Goal: Information Seeking & Learning: Learn about a topic

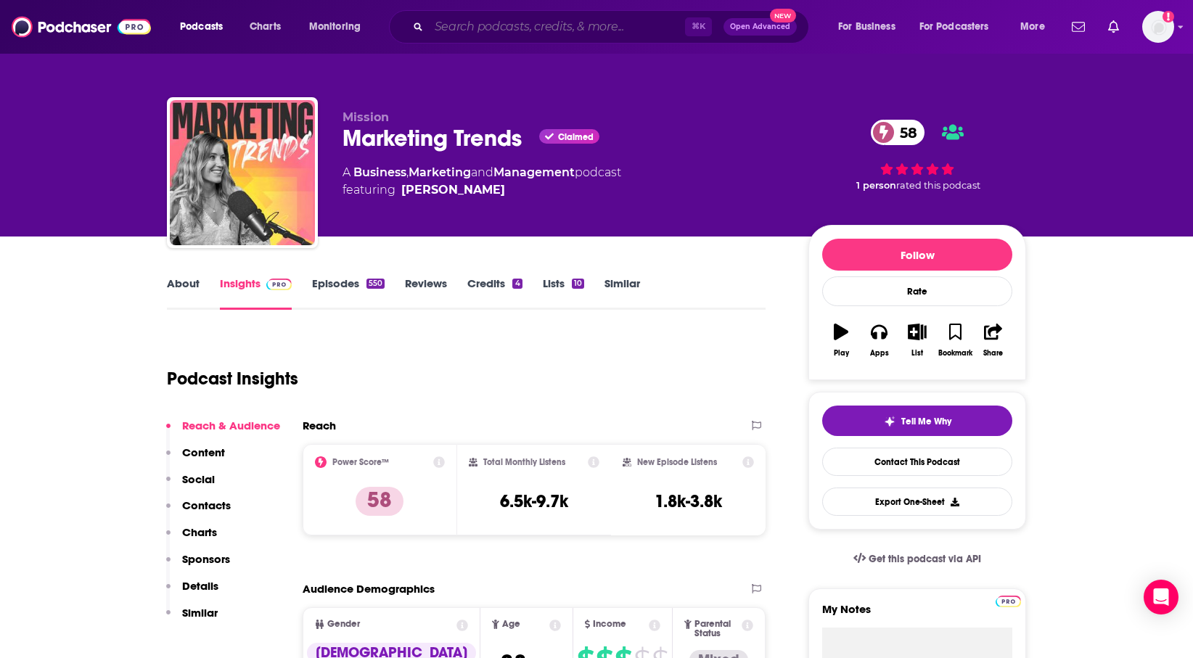
click at [490, 31] on input "Search podcasts, credits, & more..." at bounding box center [557, 26] width 256 height 23
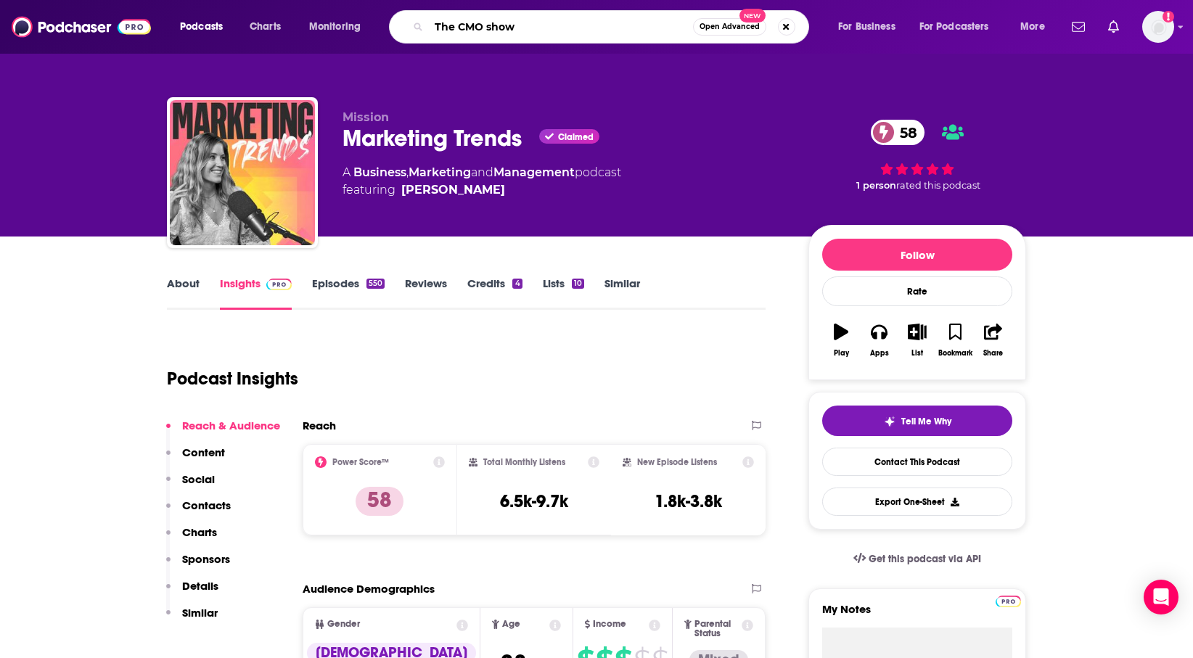
type input "The CMO show"
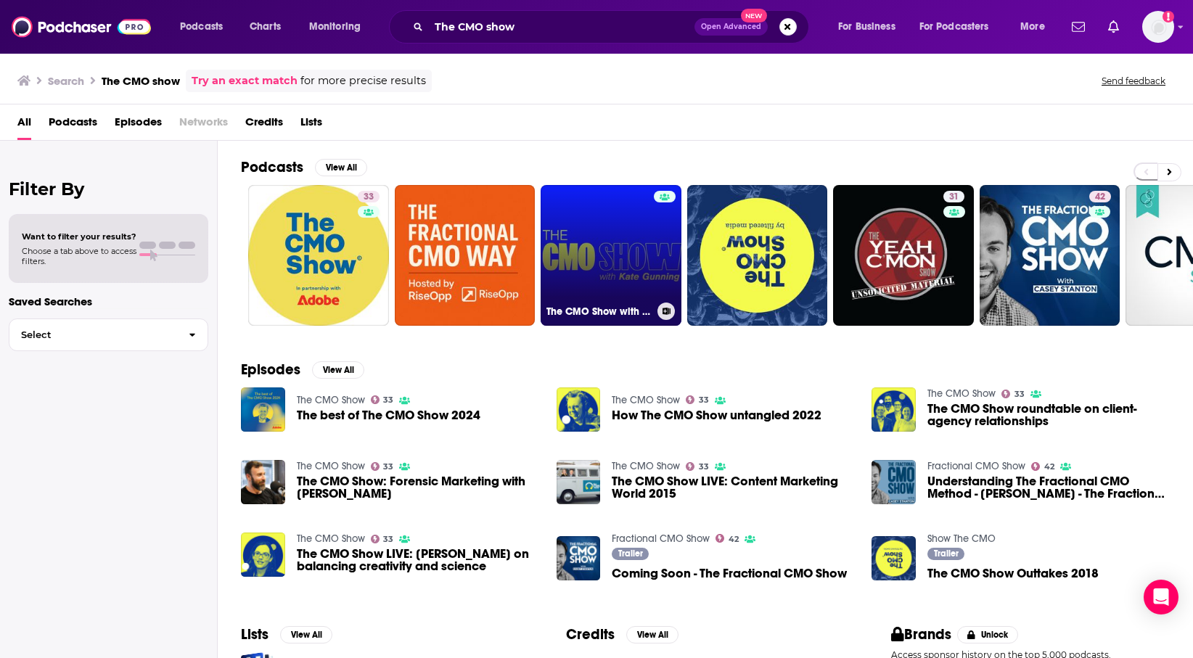
click at [585, 237] on link "The CMO Show with [PERSON_NAME]" at bounding box center [611, 255] width 141 height 141
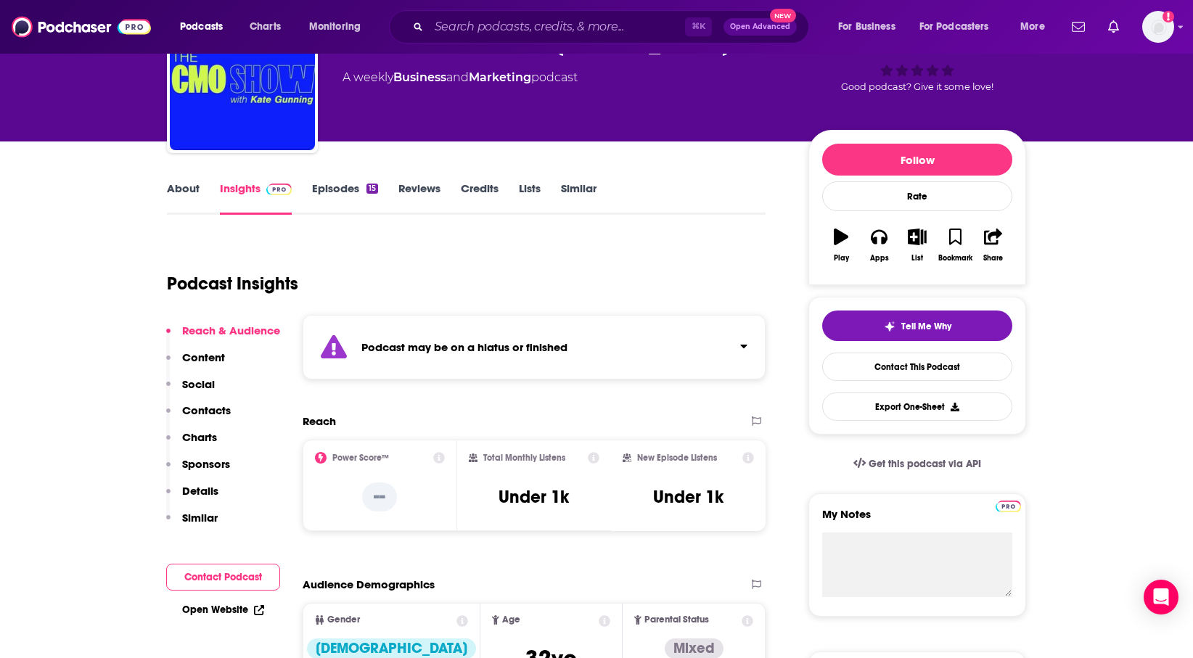
scroll to position [91, 0]
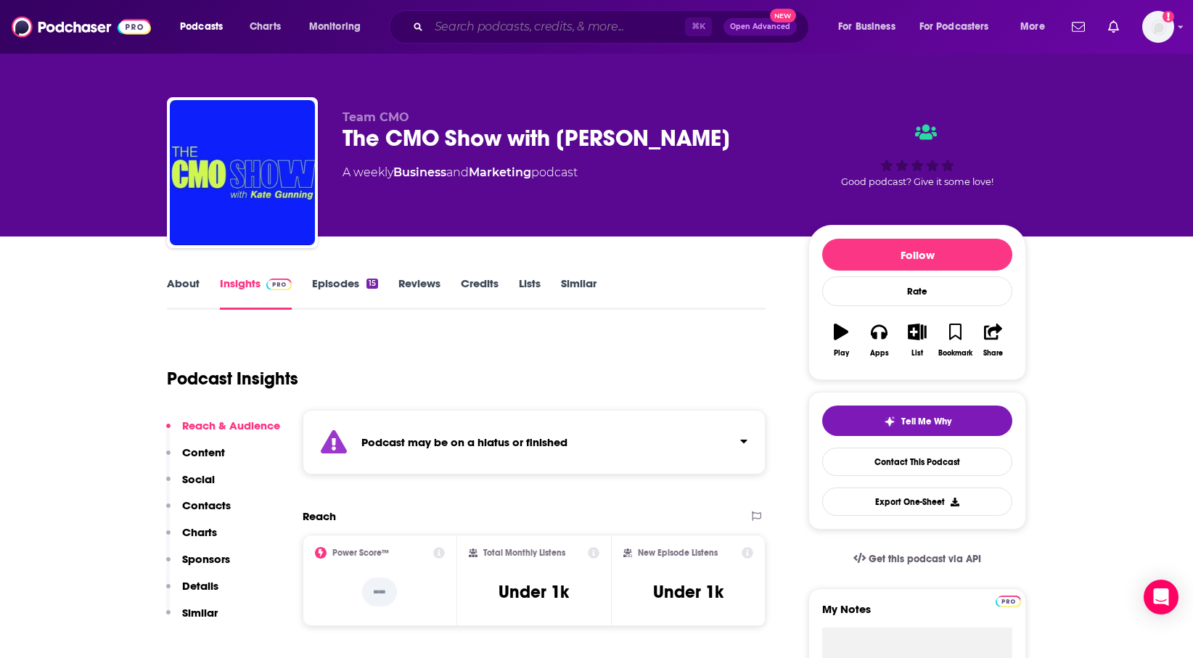
click at [503, 33] on input "Search podcasts, credits, & more..." at bounding box center [557, 26] width 256 height 23
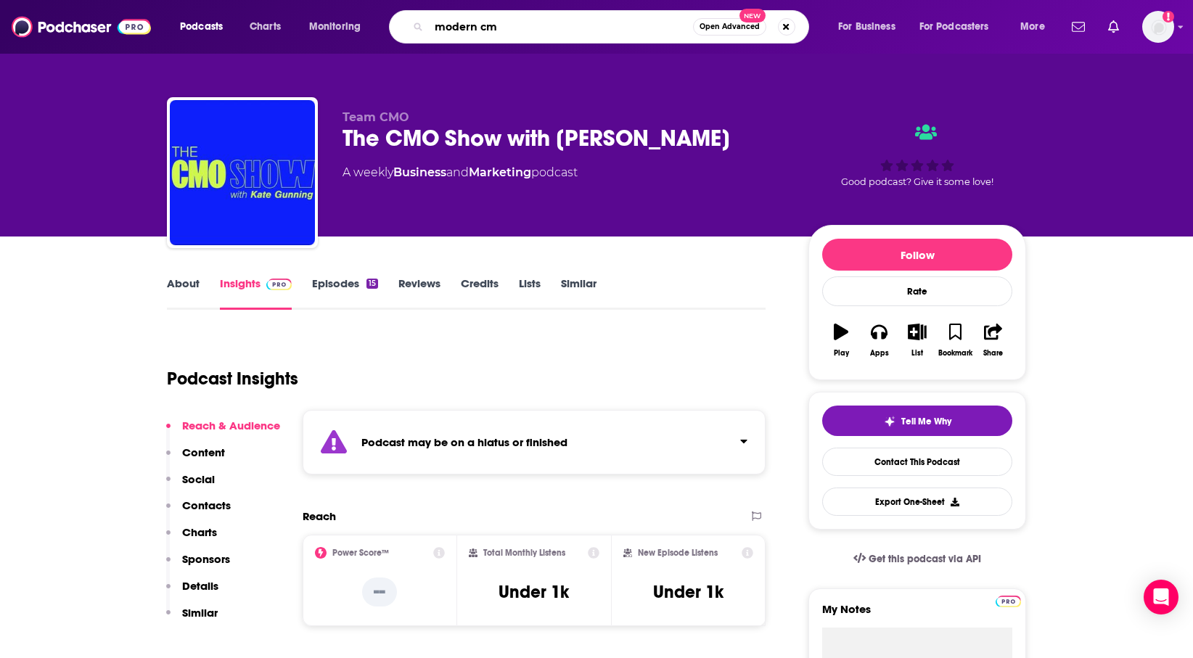
type input "modern cmo"
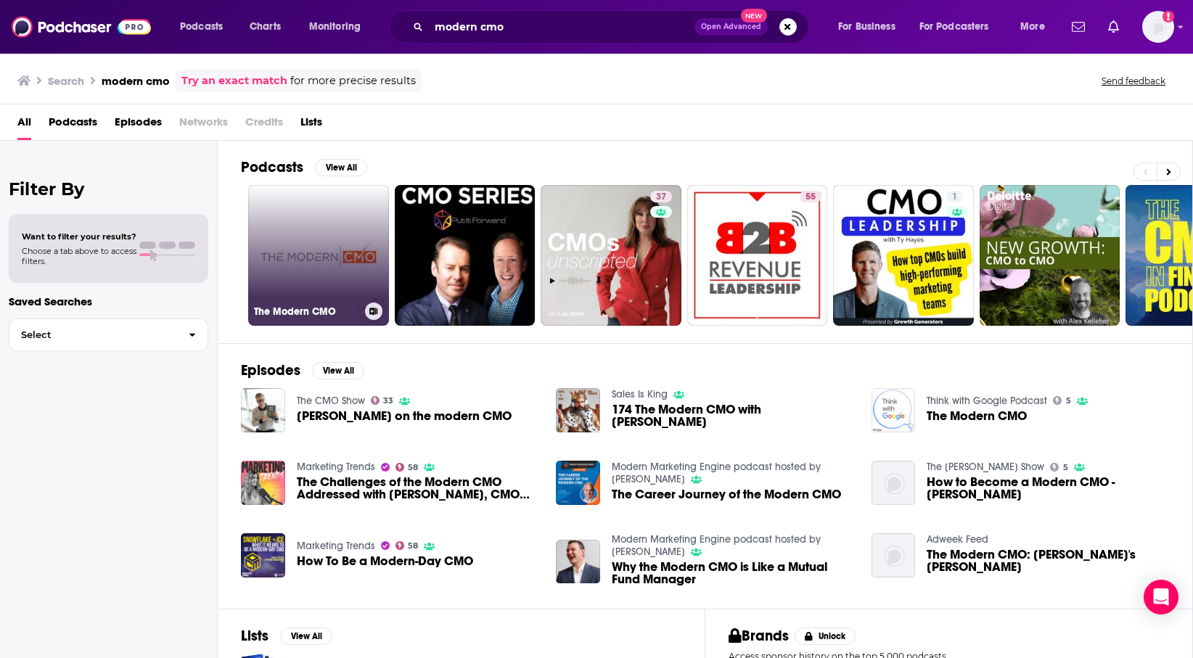
click at [333, 245] on link "The Modern CMO" at bounding box center [318, 255] width 141 height 141
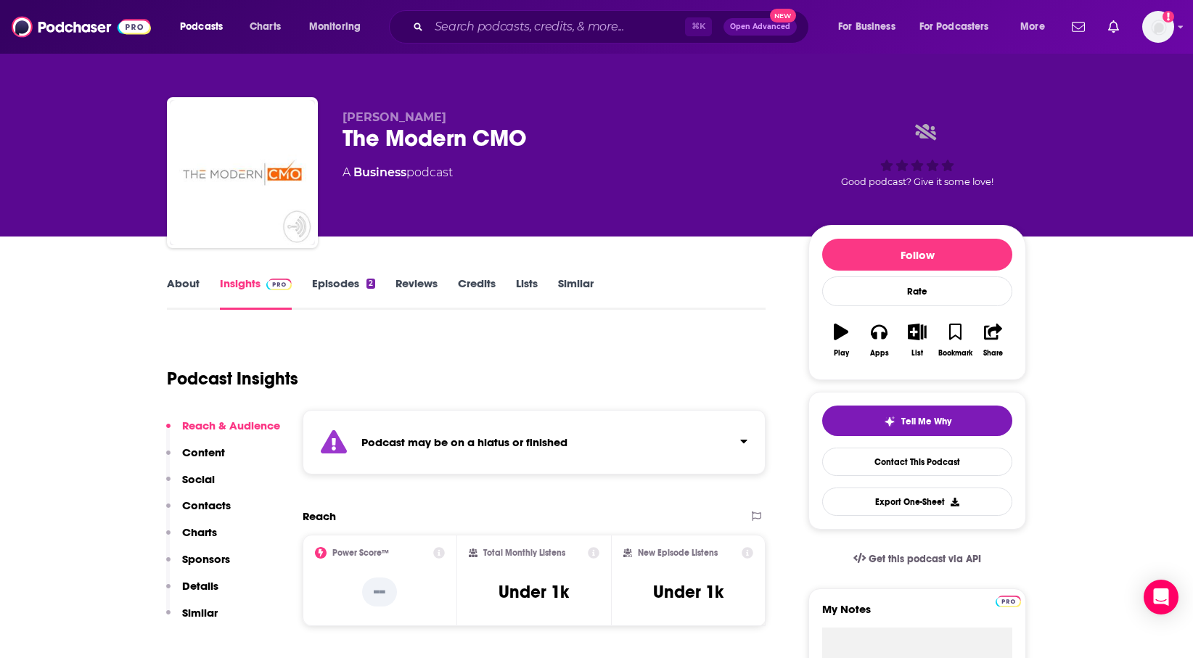
scroll to position [20, 0]
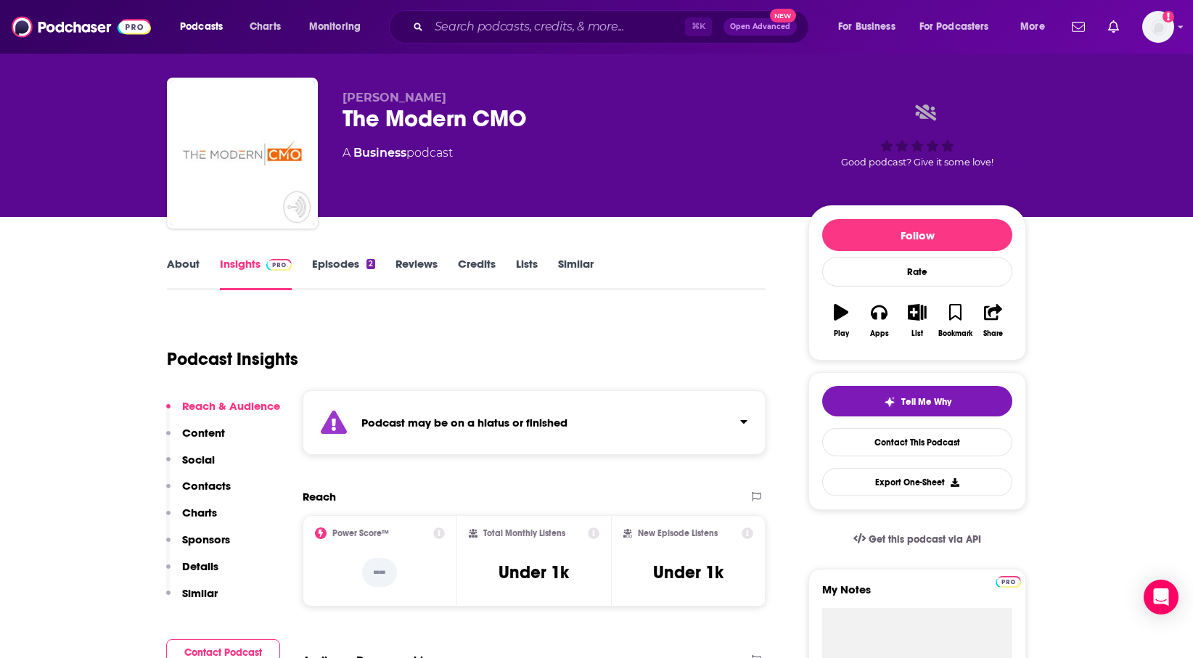
click at [842, 318] on icon "button" at bounding box center [841, 312] width 15 height 16
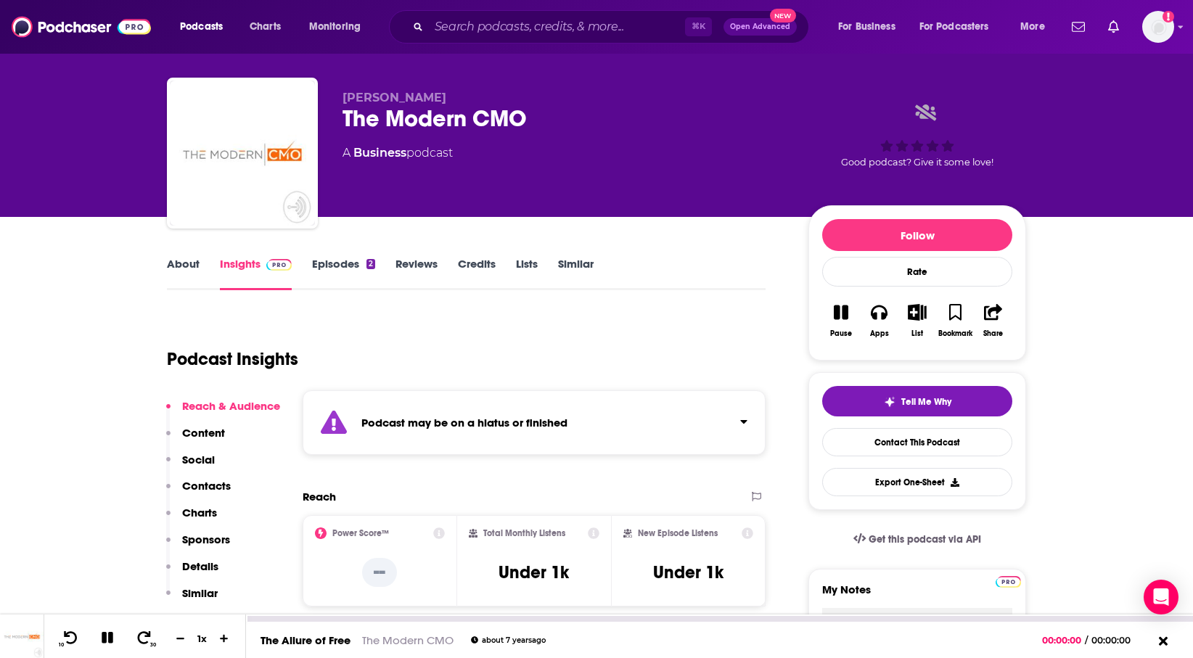
click at [109, 637] on icon at bounding box center [108, 638] width 12 height 12
click at [109, 637] on icon at bounding box center [107, 637] width 12 height 15
click at [109, 637] on icon at bounding box center [108, 638] width 12 height 12
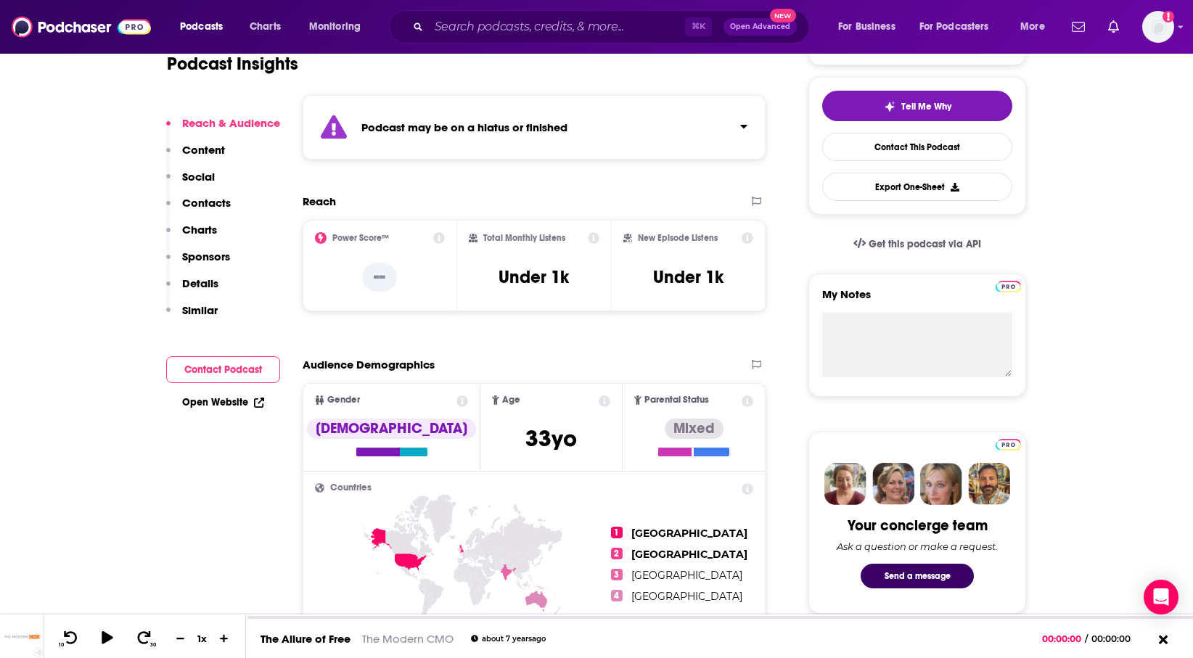
scroll to position [332, 0]
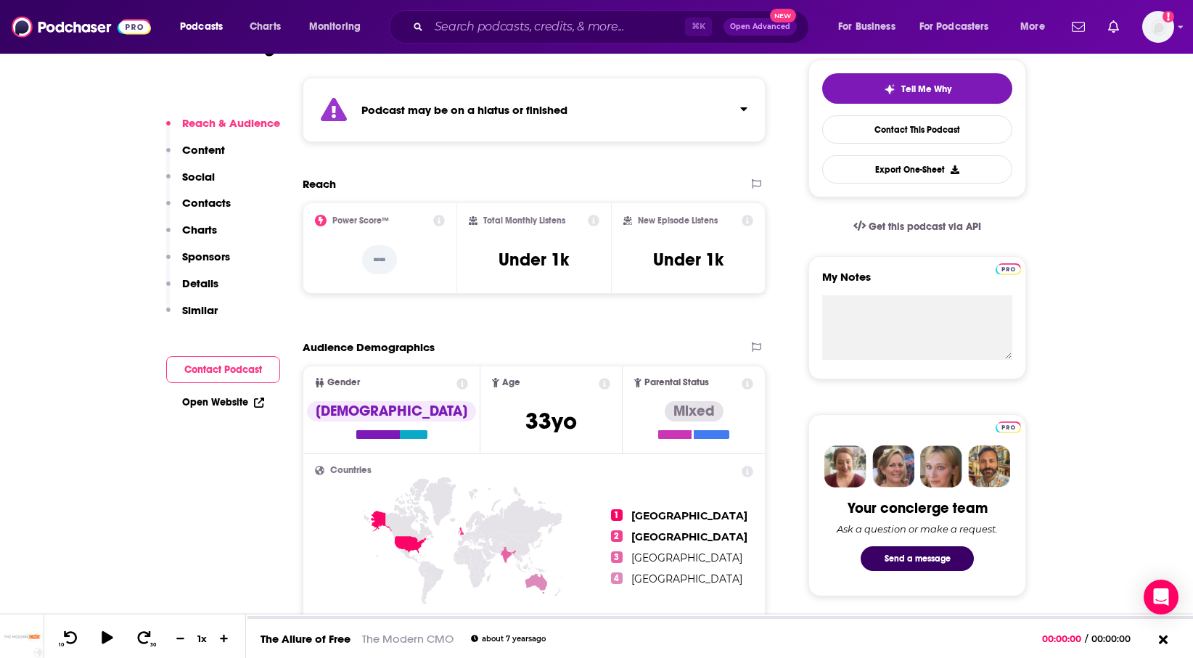
click at [207, 153] on p "Content" at bounding box center [203, 150] width 43 height 14
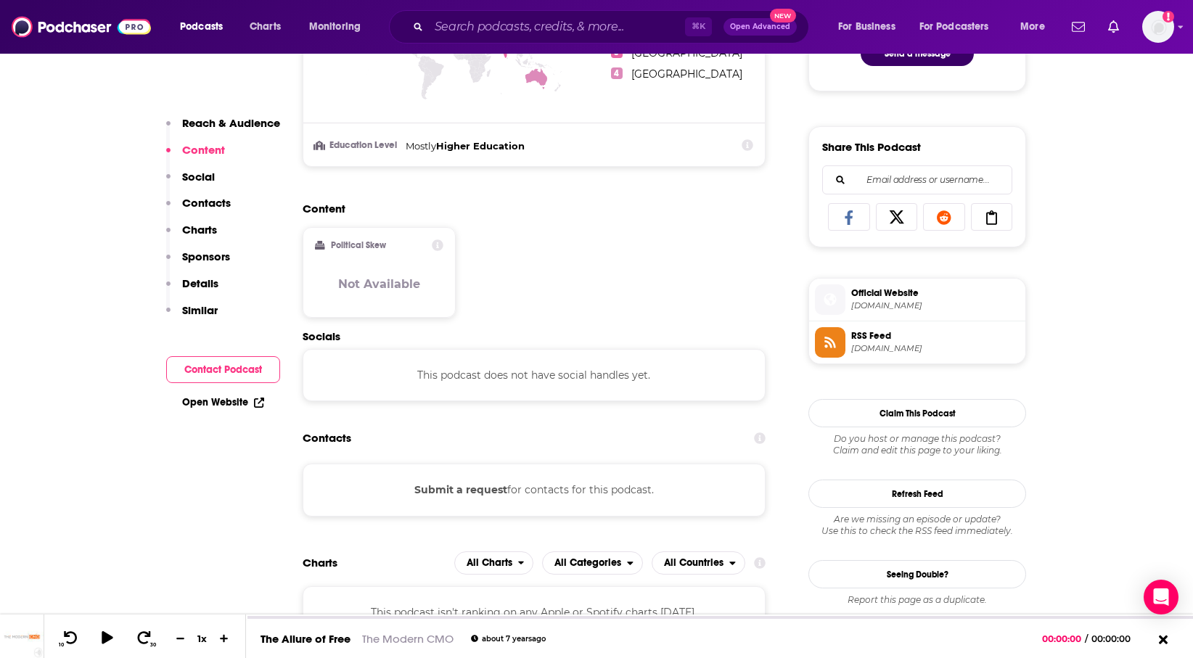
click at [205, 266] on button "Sponsors" at bounding box center [198, 263] width 64 height 27
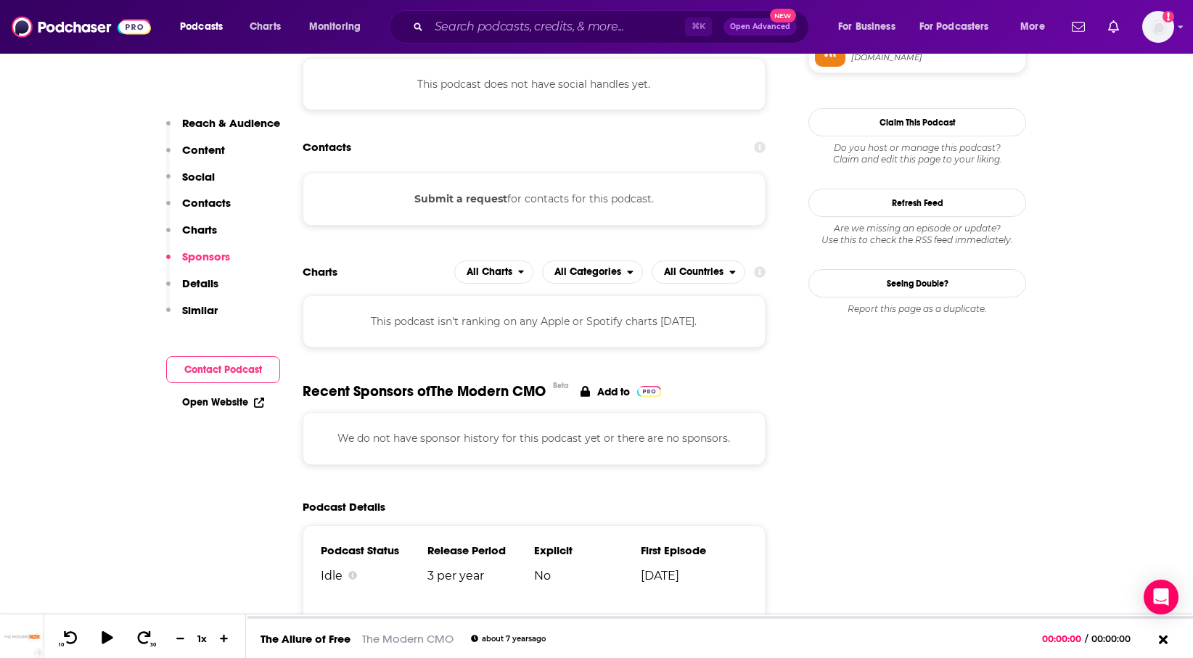
click at [205, 278] on p "Details" at bounding box center [200, 283] width 36 height 14
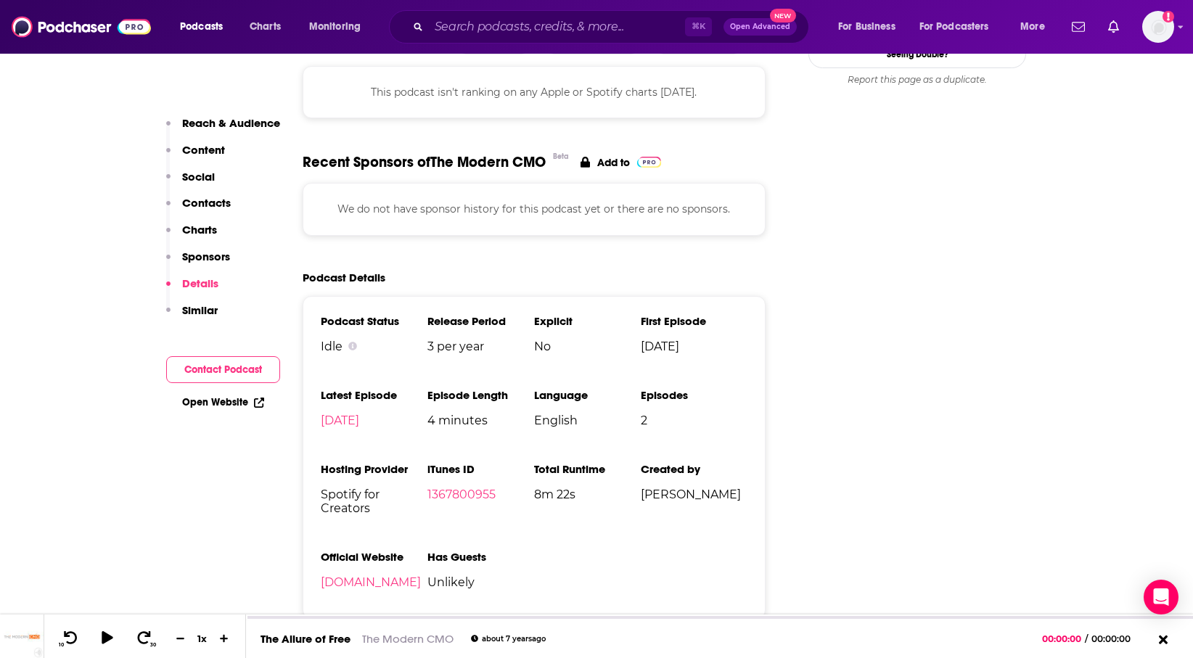
scroll to position [1427, 0]
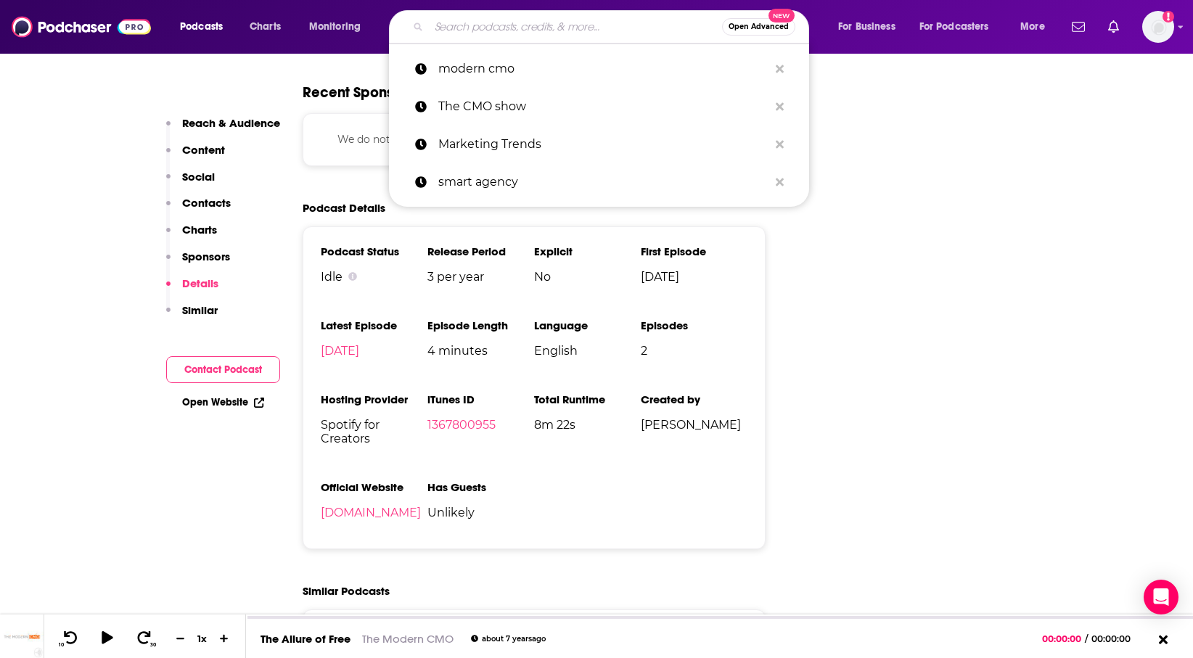
click at [614, 37] on input "Search podcasts, credits, & more..." at bounding box center [575, 26] width 293 height 23
paste input "AdExchanger Talks"
type input "AdExchanger Talks"
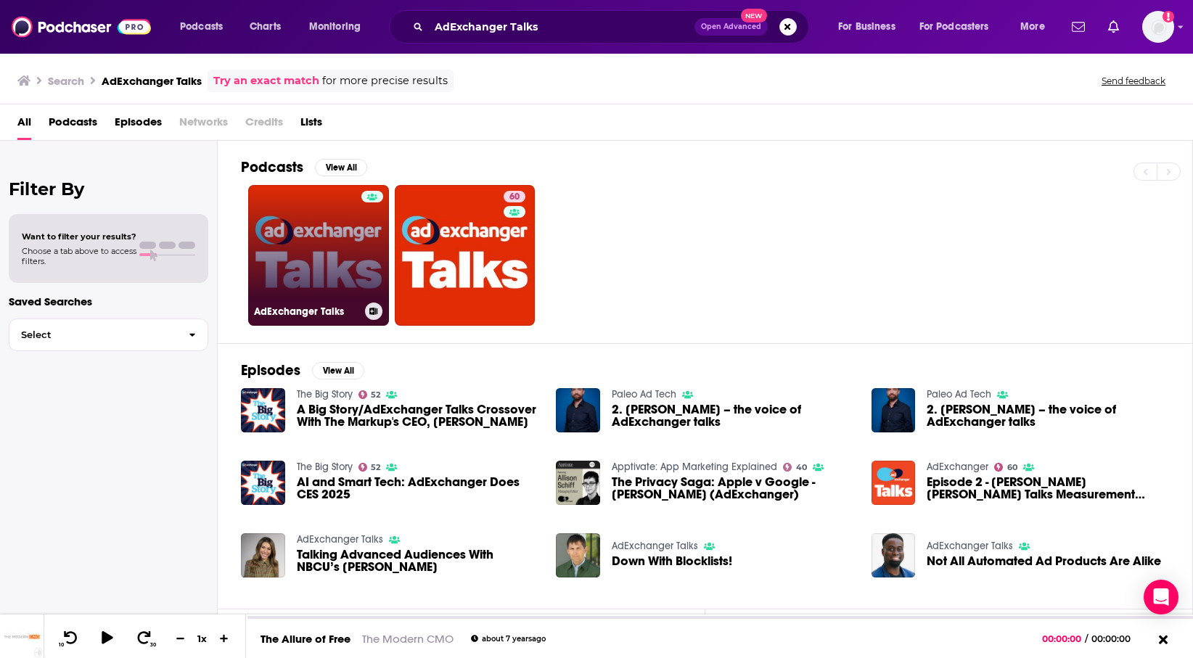
click at [297, 260] on link "AdExchanger Talks" at bounding box center [318, 255] width 141 height 141
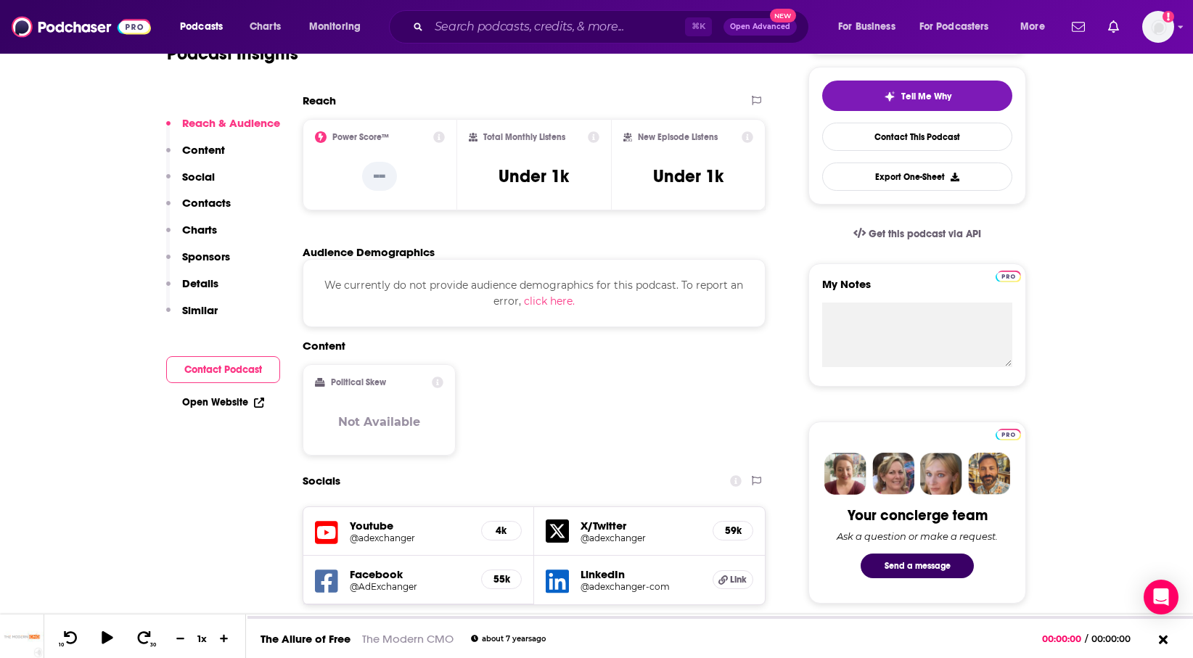
scroll to position [321, 0]
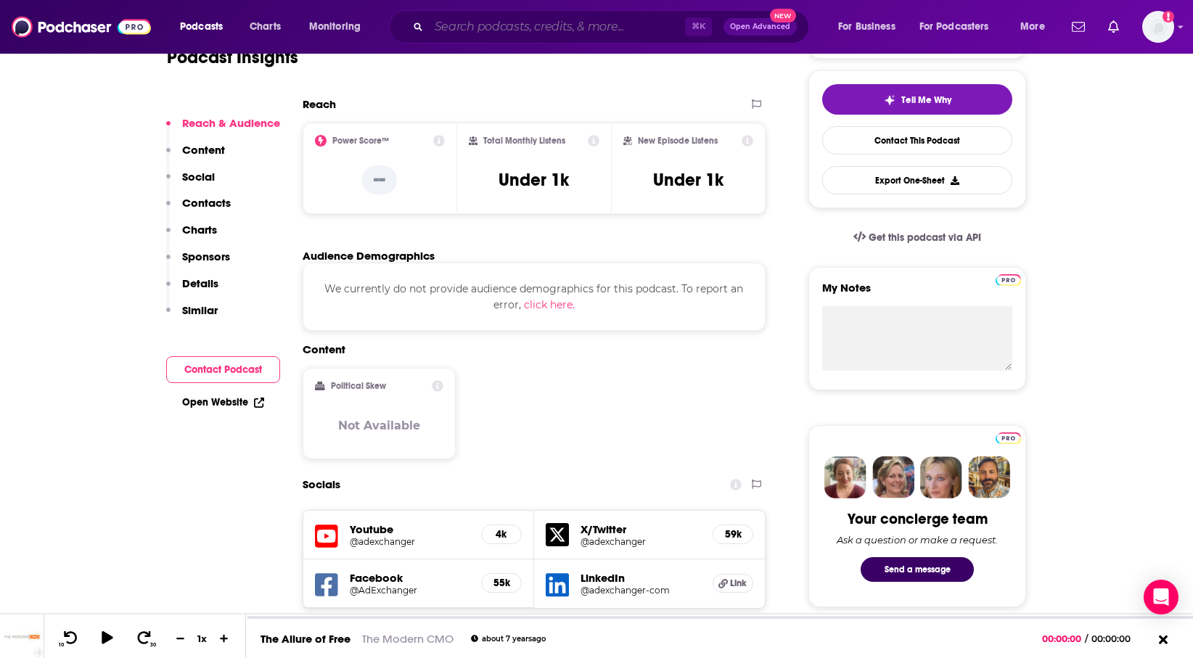
click at [608, 30] on input "Search podcasts, credits, & more..." at bounding box center [557, 26] width 256 height 23
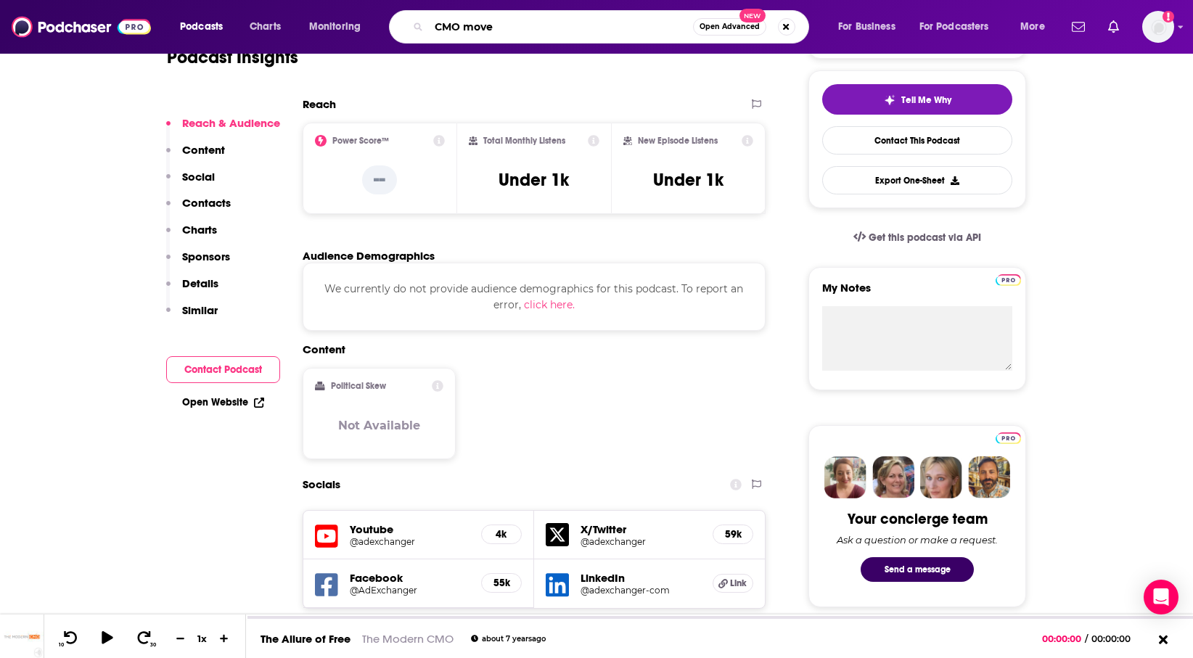
type input "CMO moves"
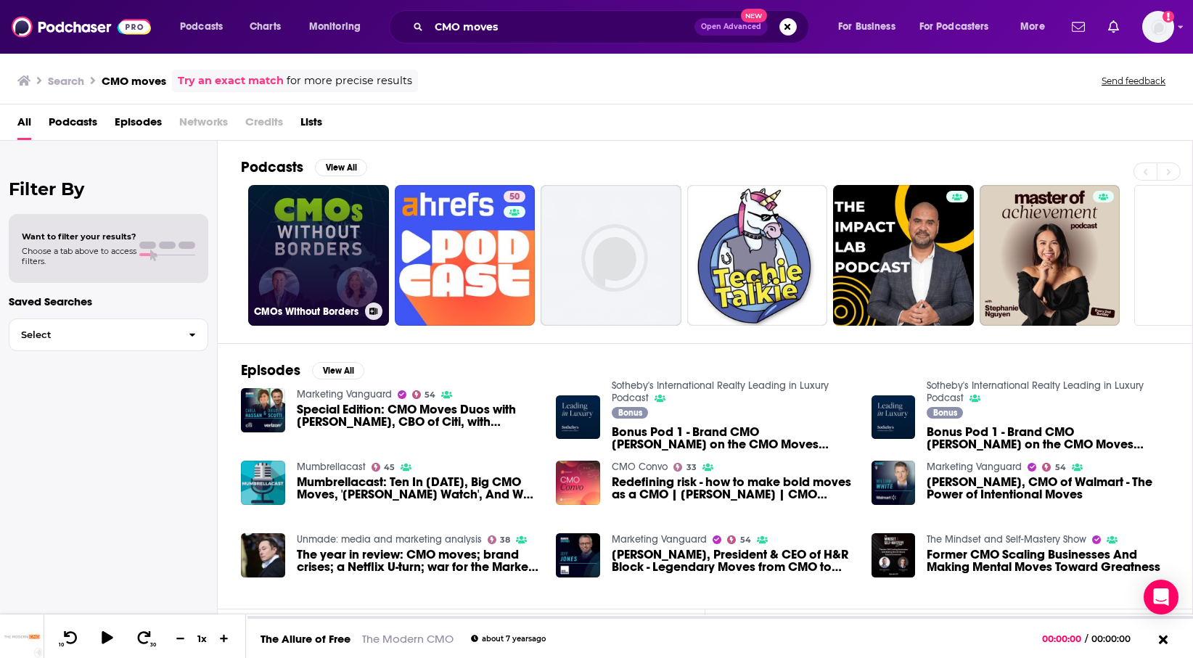
click at [380, 201] on link "CMOs Without Borders" at bounding box center [318, 255] width 141 height 141
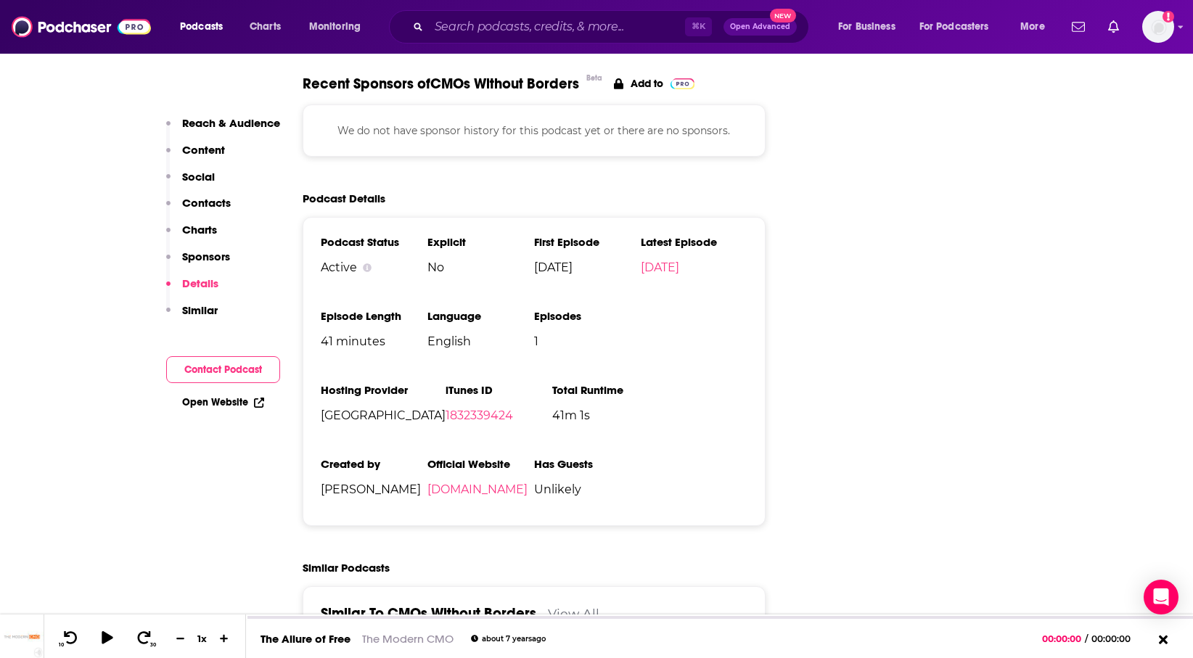
scroll to position [1414, 0]
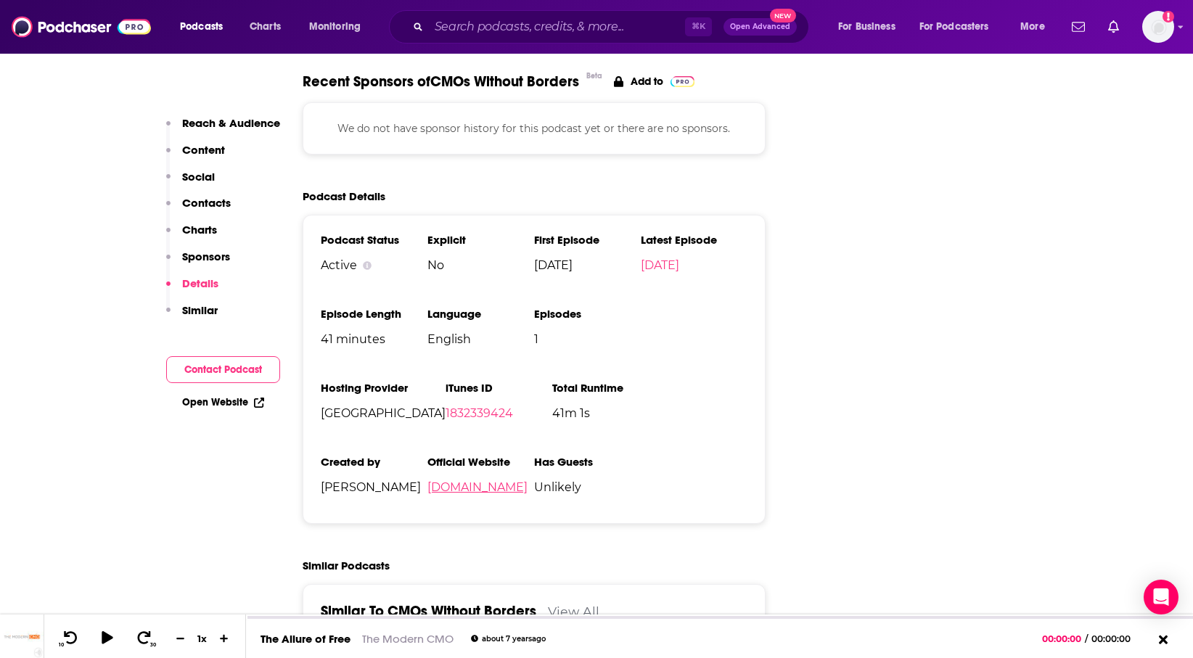
click at [527, 480] on link "[DOMAIN_NAME]" at bounding box center [477, 487] width 100 height 14
drag, startPoint x: 522, startPoint y: 419, endPoint x: 625, endPoint y: 419, distance: 103.7
click at [625, 419] on ul "Podcast Status Active Explicit No First Episode [DATE] Latest Episode [DATE] Ep…" at bounding box center [534, 369] width 427 height 273
click at [427, 480] on span "[PERSON_NAME]" at bounding box center [374, 487] width 107 height 14
drag, startPoint x: 625, startPoint y: 419, endPoint x: 536, endPoint y: 419, distance: 89.2
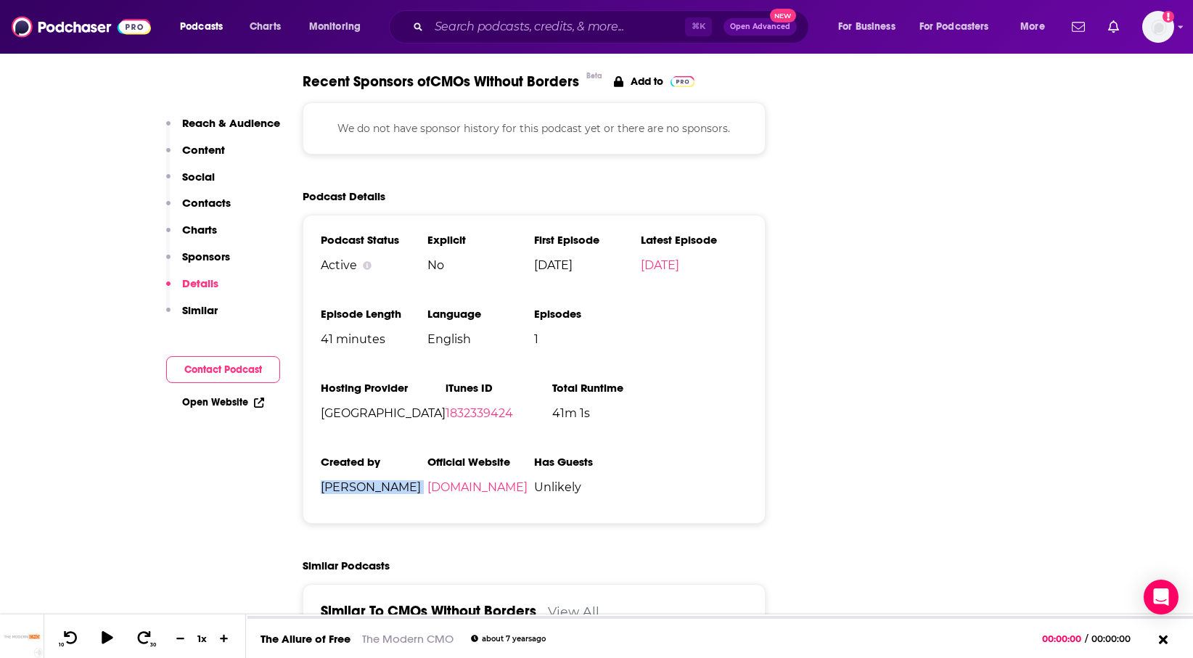
click at [427, 480] on span "[PERSON_NAME]" at bounding box center [374, 487] width 107 height 14
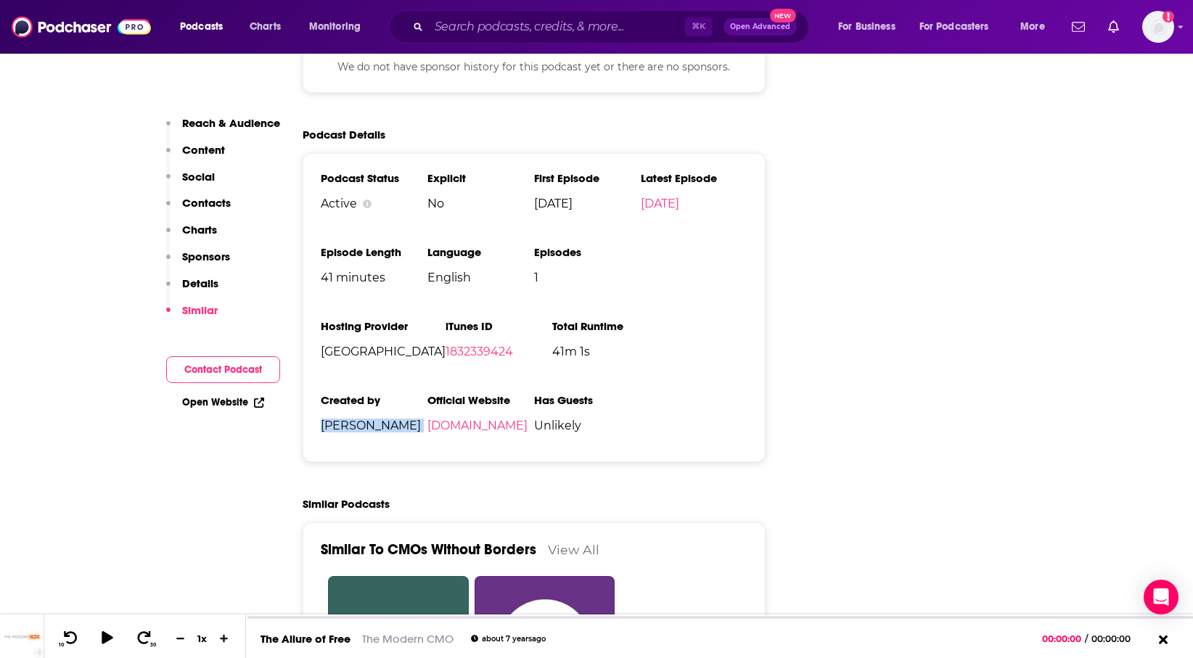
scroll to position [1468, 0]
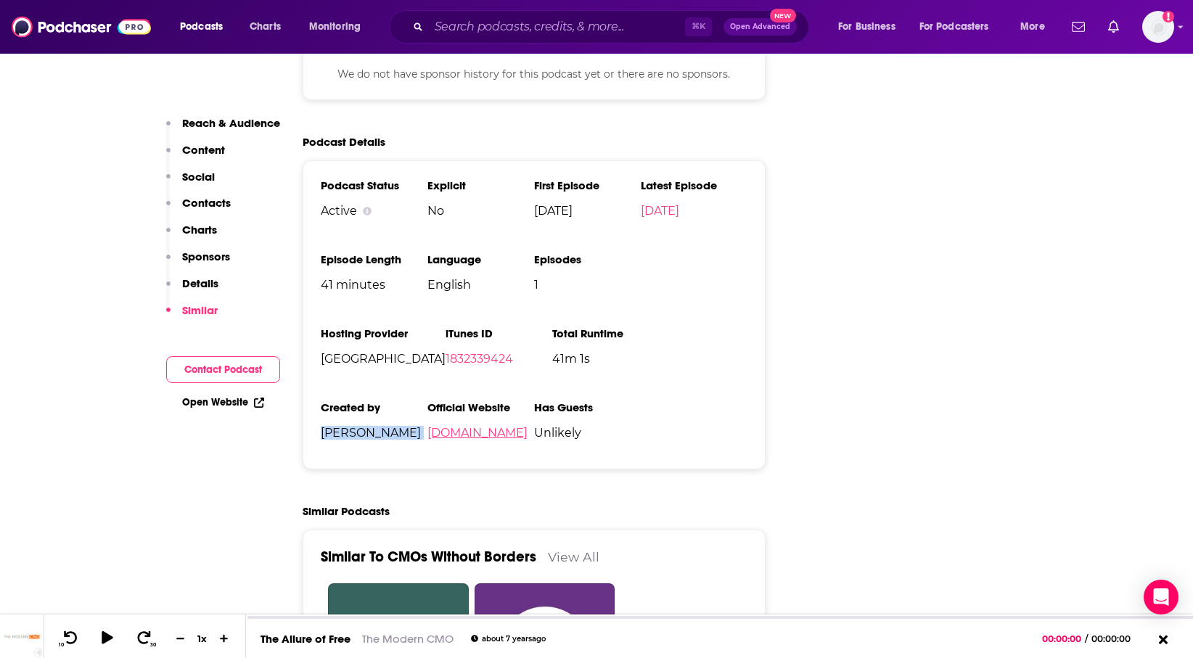
click at [527, 426] on link "[DOMAIN_NAME]" at bounding box center [477, 433] width 100 height 14
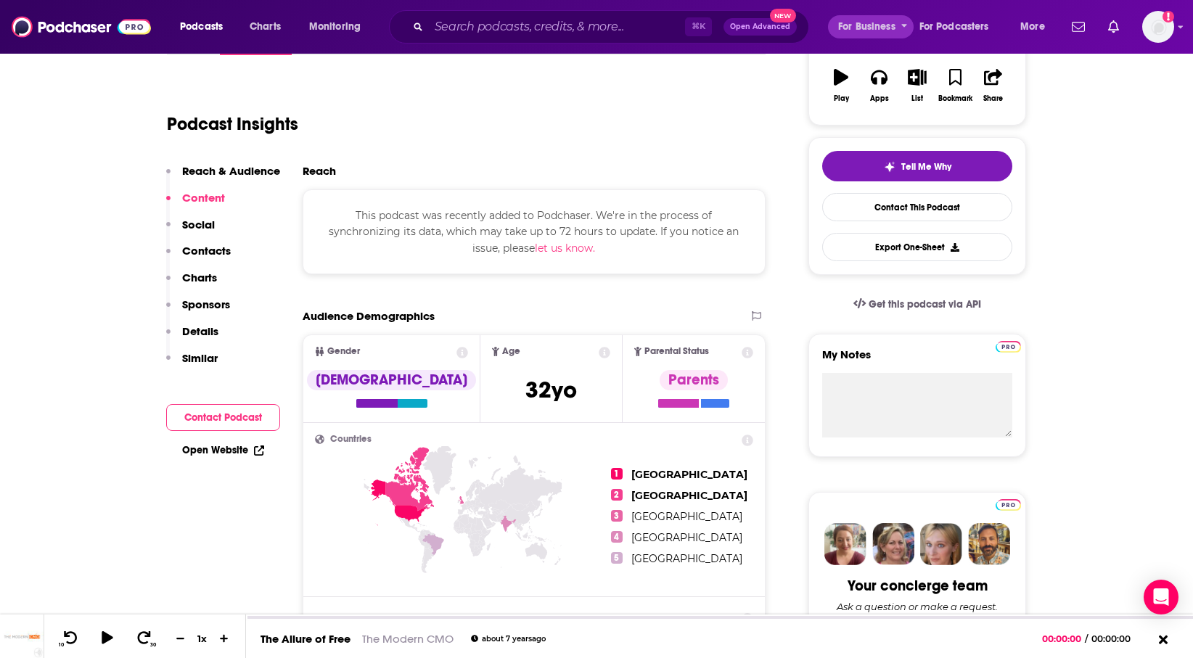
scroll to position [0, 0]
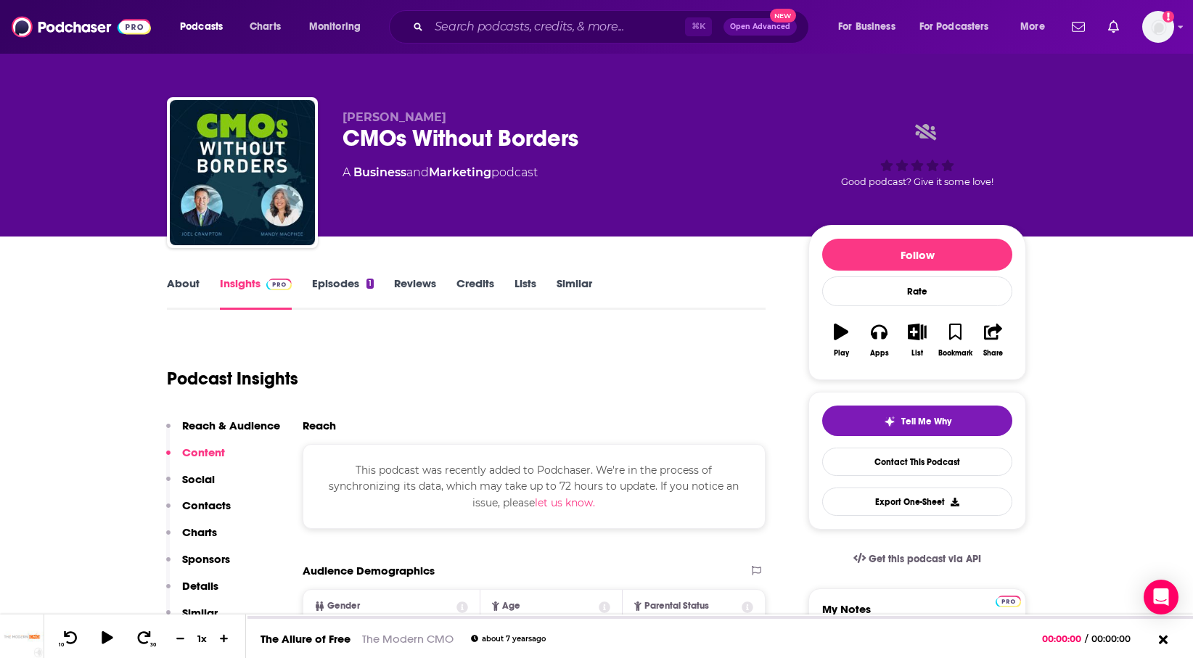
click at [423, 138] on div "CMOs Without Borders" at bounding box center [563, 138] width 443 height 28
click at [350, 279] on link "Episodes 1" at bounding box center [343, 292] width 62 height 33
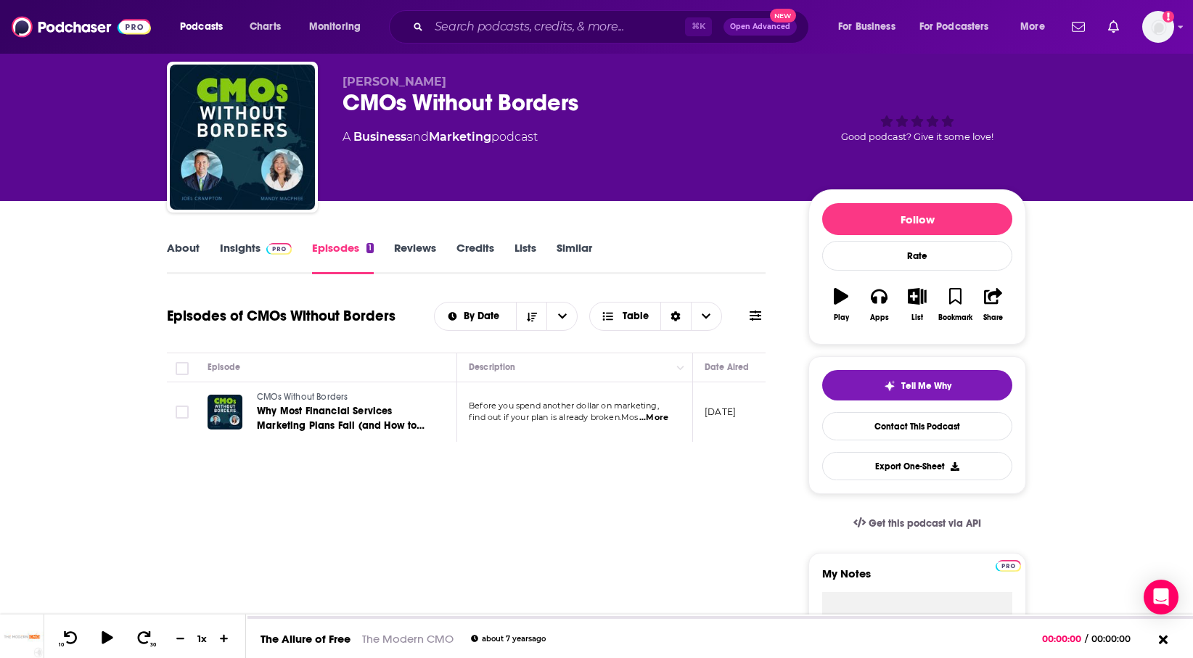
click at [656, 420] on span "...More" at bounding box center [653, 418] width 29 height 12
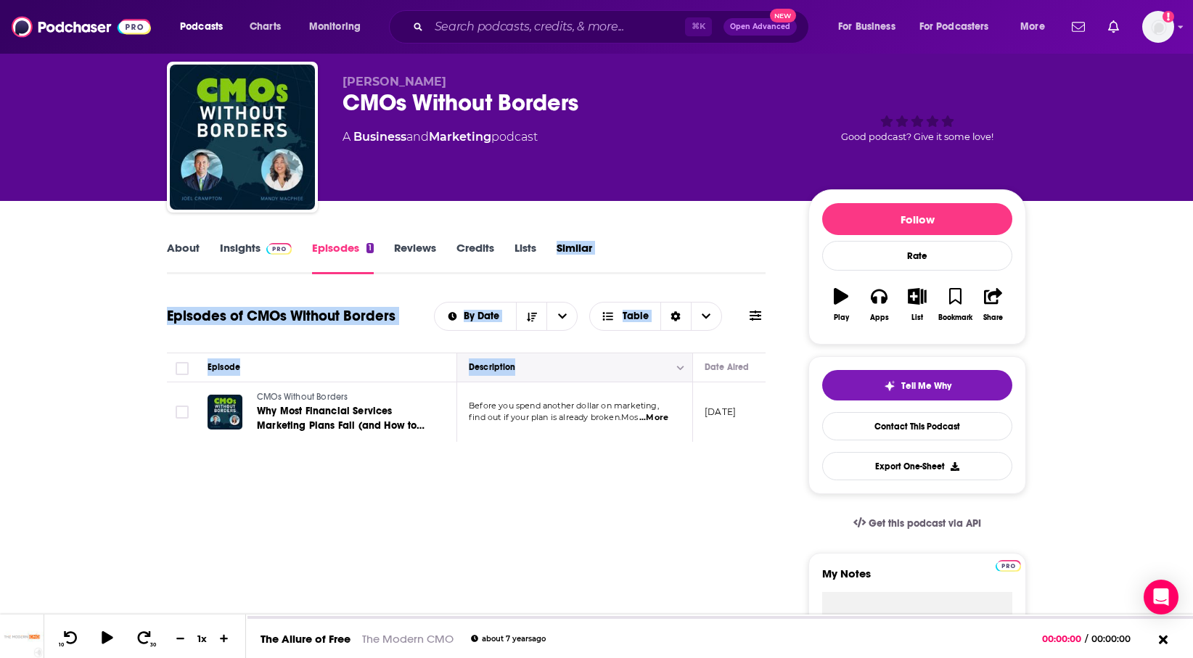
drag, startPoint x: 548, startPoint y: 255, endPoint x: 617, endPoint y: 375, distance: 138.1
click at [175, 246] on link "About" at bounding box center [183, 257] width 33 height 33
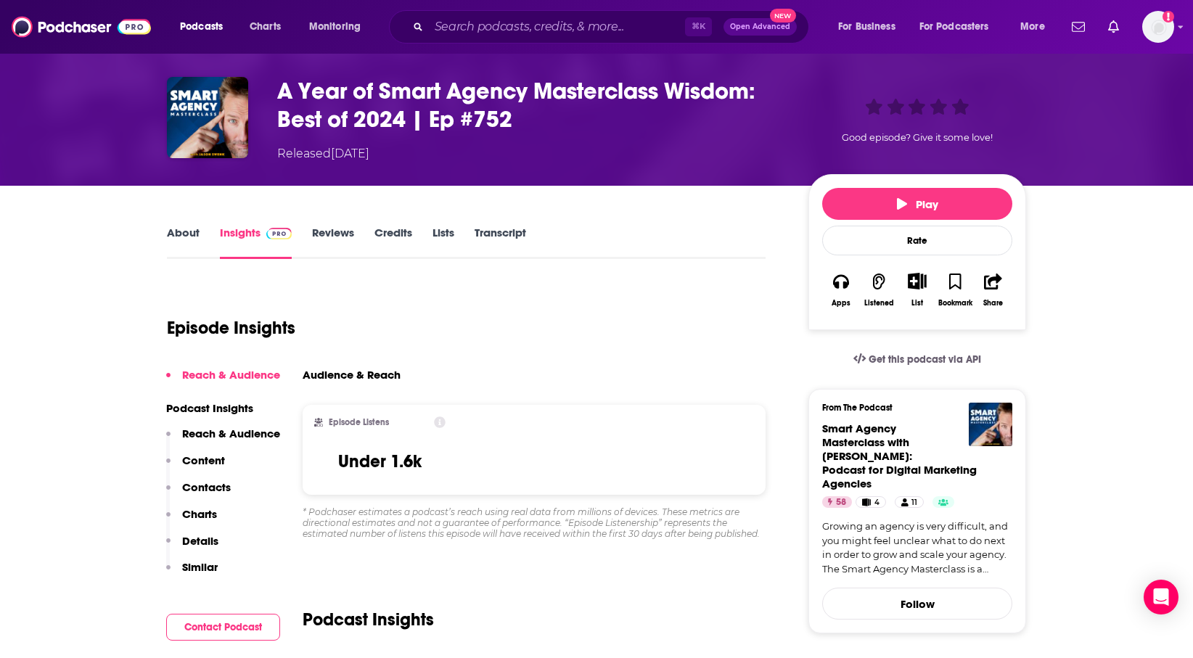
scroll to position [42, 0]
